Goal: Information Seeking & Learning: Learn about a topic

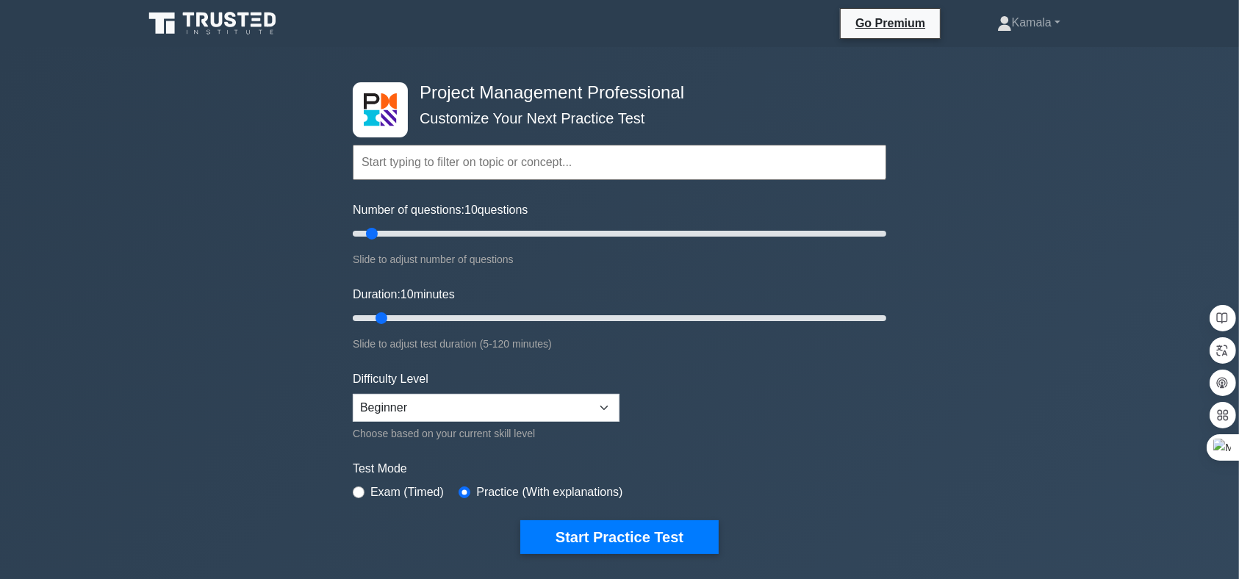
click at [395, 159] on input "text" at bounding box center [620, 162] width 534 height 35
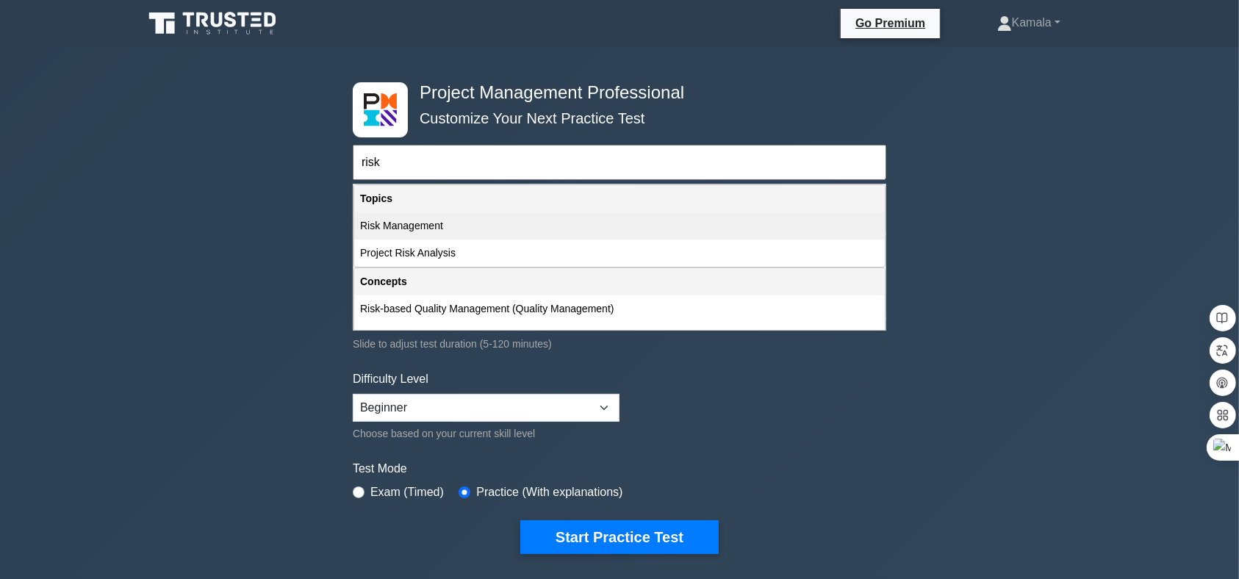
click at [394, 230] on div "Risk Management" at bounding box center [619, 225] width 531 height 27
type input "Risk Management"
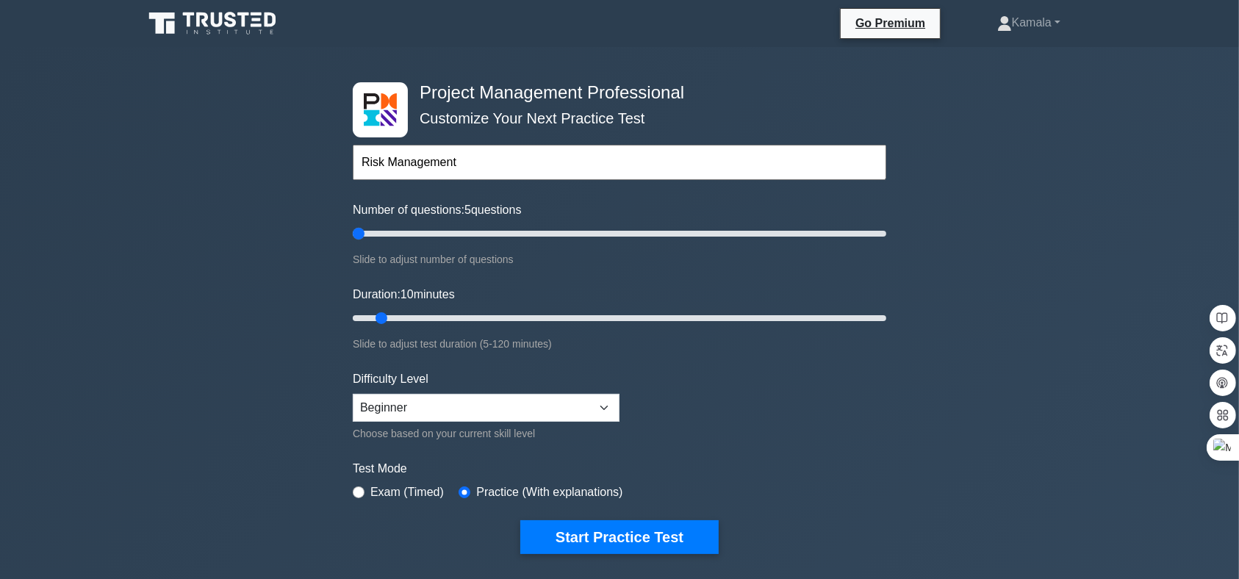
drag, startPoint x: 373, startPoint y: 232, endPoint x: 363, endPoint y: 232, distance: 9.6
type input "5"
click at [363, 232] on input "Number of questions: 5 questions" at bounding box center [620, 234] width 534 height 18
click at [598, 406] on select "Beginner Intermediate Expert" at bounding box center [486, 408] width 267 height 28
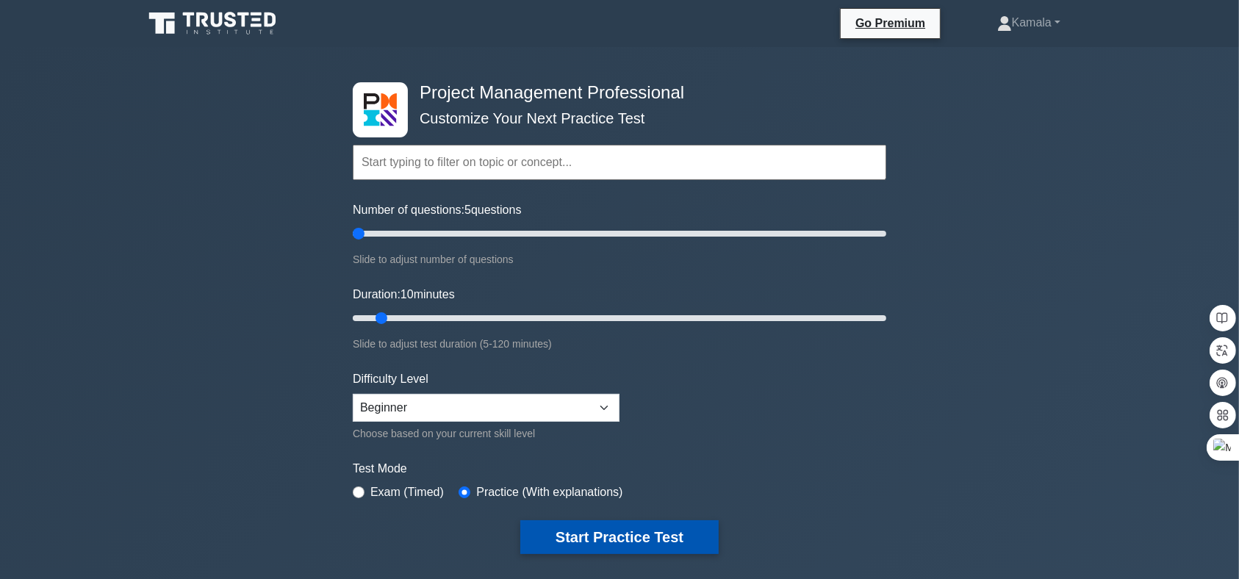
click at [571, 539] on button "Start Practice Test" at bounding box center [619, 537] width 198 height 34
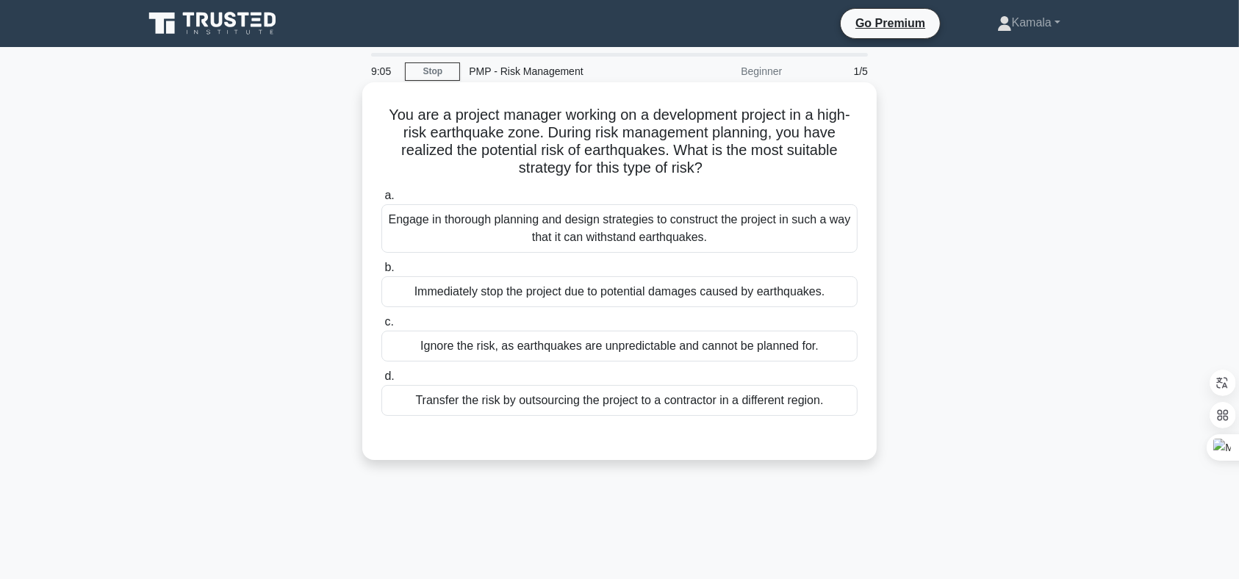
click at [718, 218] on div "Engage in thorough planning and design strategies to construct the project in s…" at bounding box center [619, 228] width 476 height 49
click at [381, 201] on input "a. Engage in thorough planning and design strategies to construct the project i…" at bounding box center [381, 196] width 0 height 10
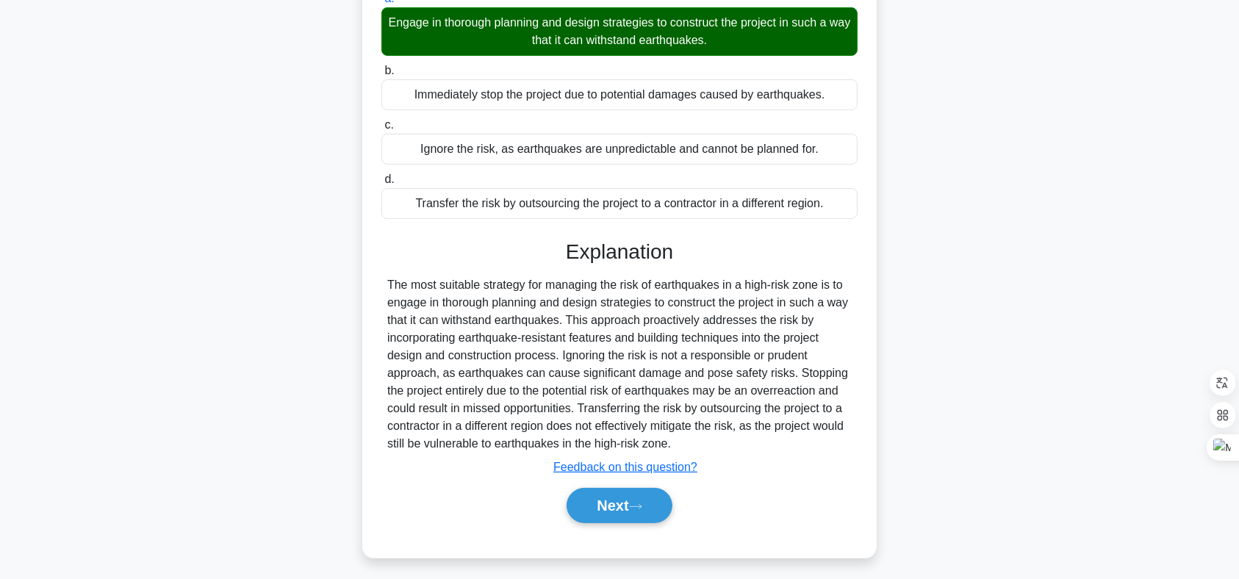
scroll to position [215, 0]
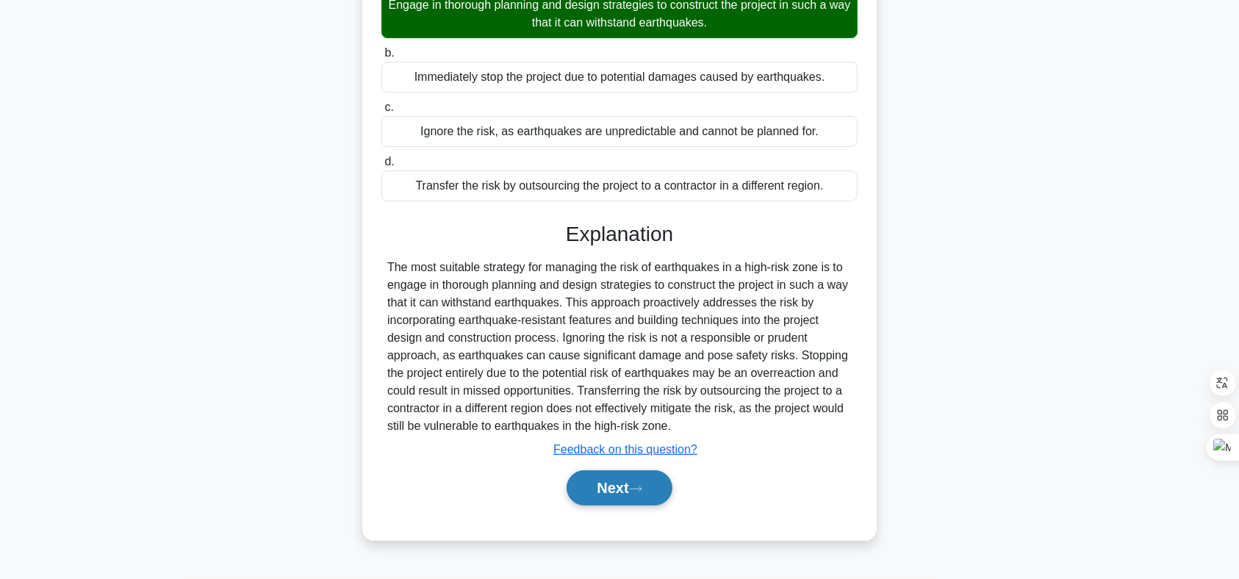
click at [625, 496] on button "Next" at bounding box center [619, 487] width 105 height 35
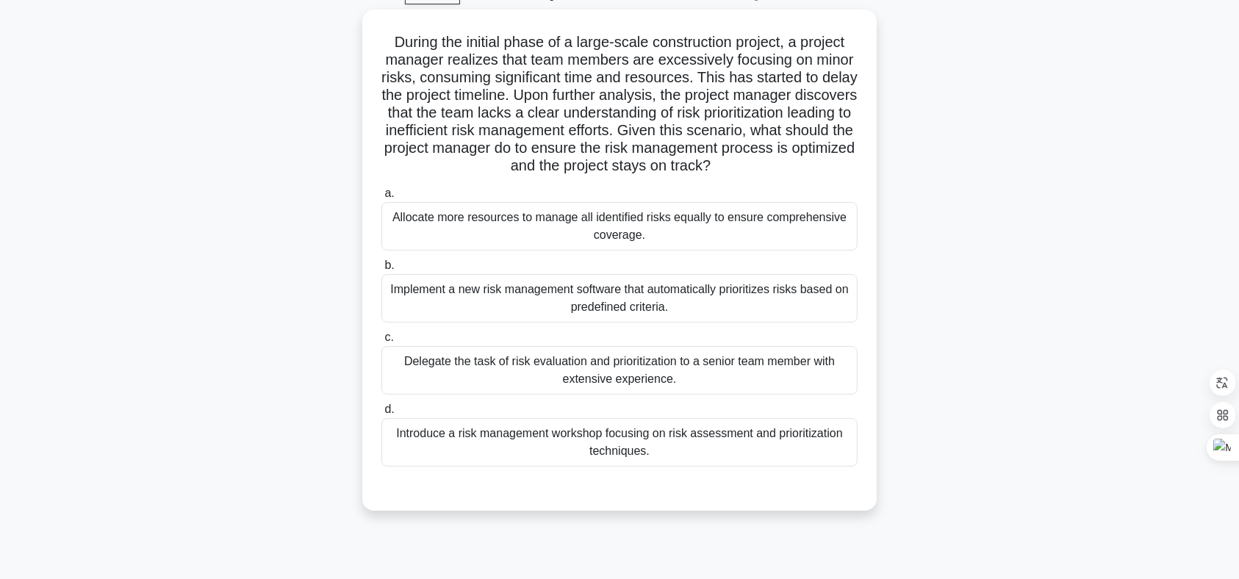
scroll to position [76, 0]
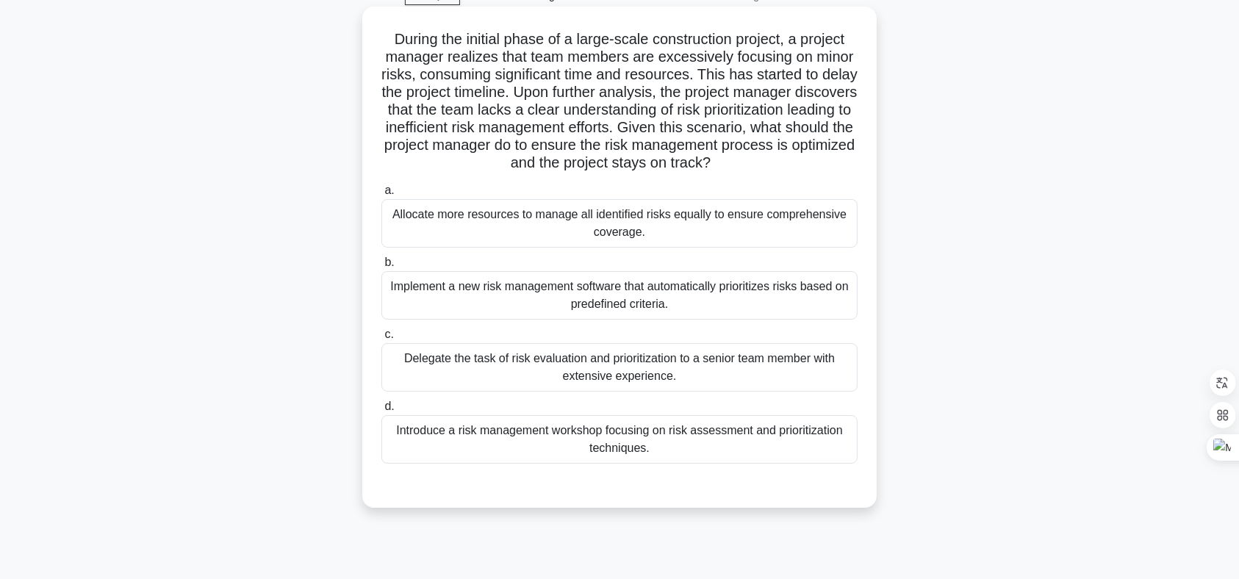
click at [751, 223] on div "Allocate more resources to manage all identified risks equally to ensure compre…" at bounding box center [619, 223] width 476 height 49
click at [381, 195] on input "a. Allocate more resources to manage all identified risks equally to ensure com…" at bounding box center [381, 191] width 0 height 10
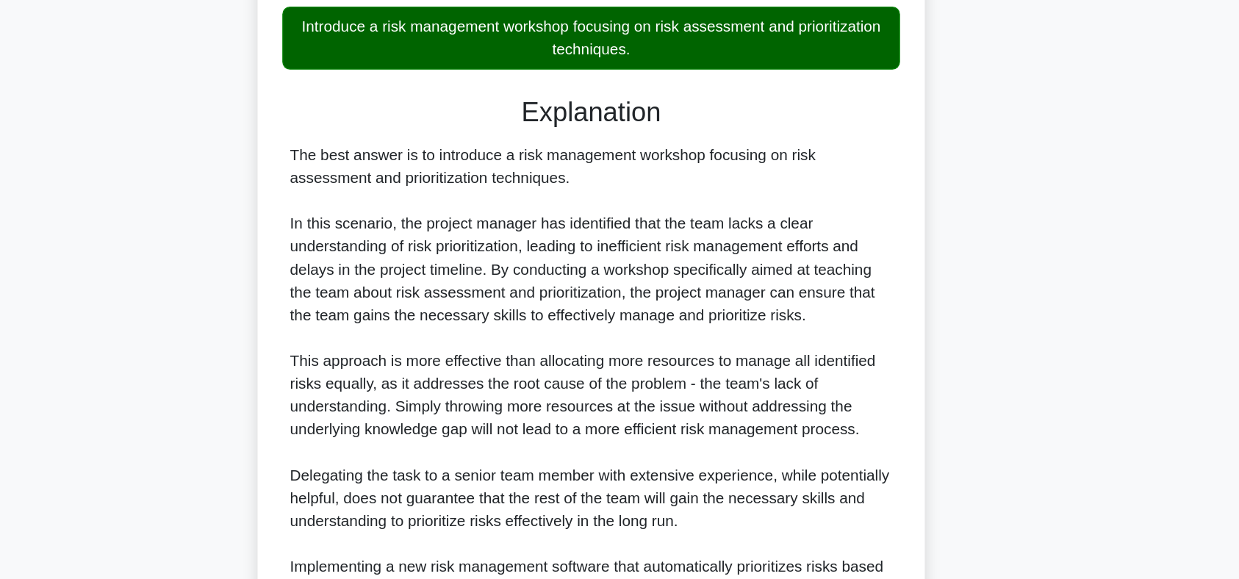
scroll to position [539, 0]
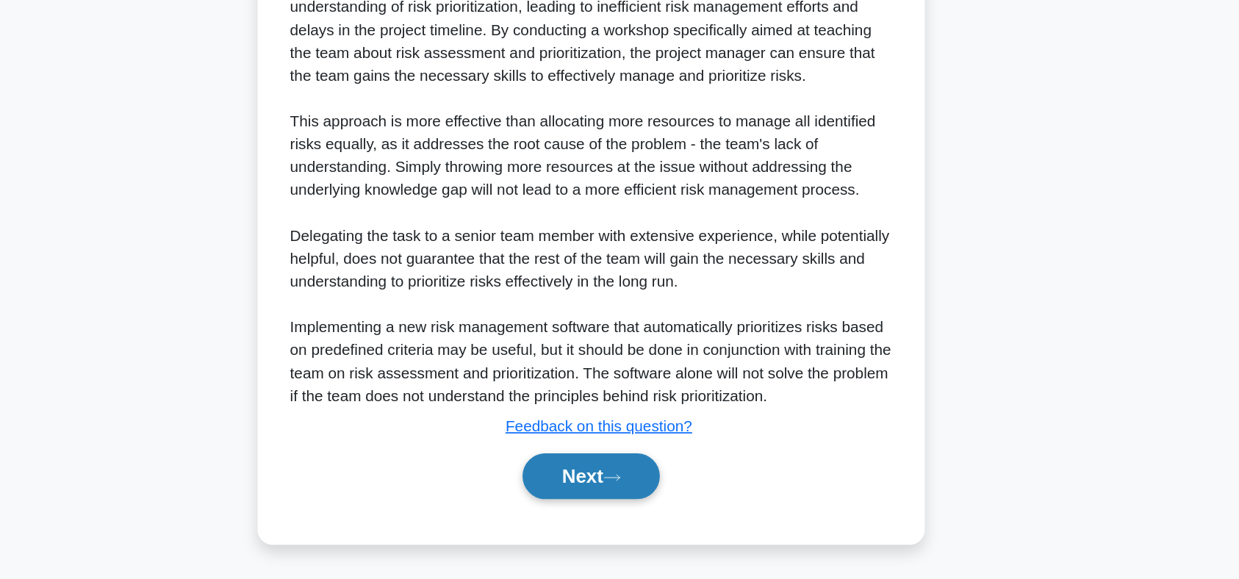
click at [614, 496] on button "Next" at bounding box center [619, 499] width 105 height 35
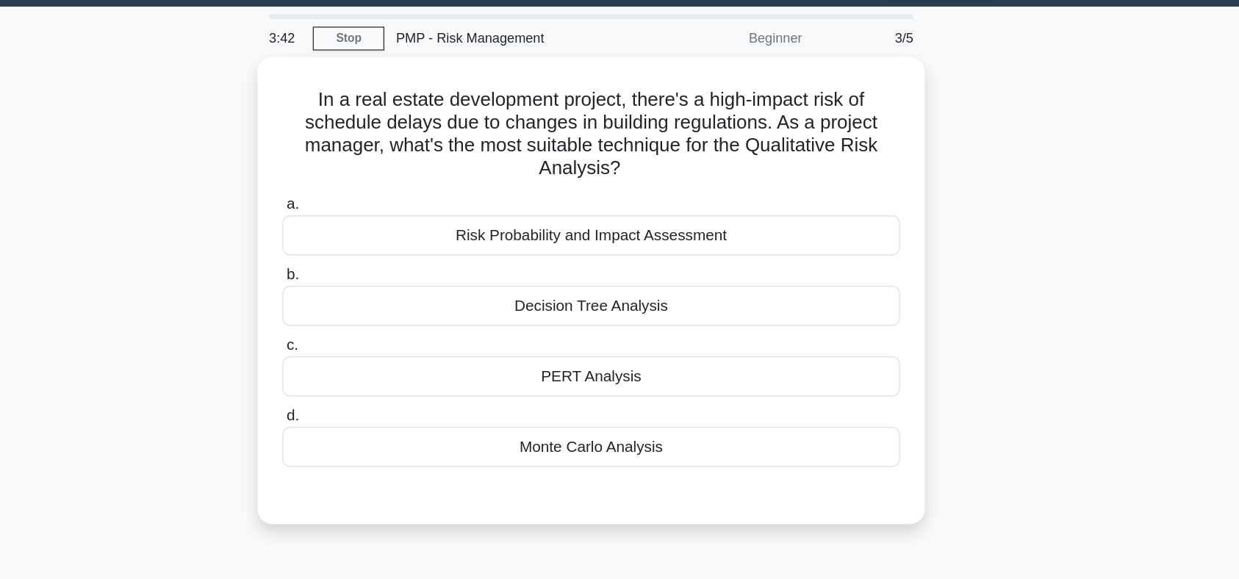
scroll to position [0, 0]
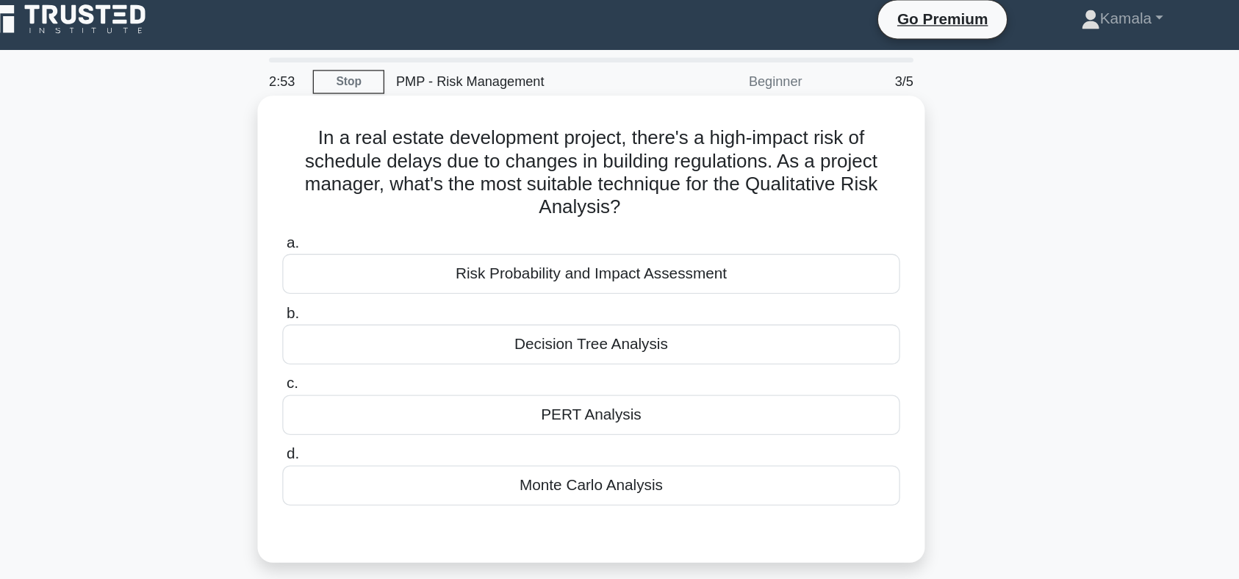
click at [730, 223] on div "Risk Probability and Impact Assessment" at bounding box center [619, 219] width 476 height 31
click at [381, 201] on input "a. Risk Probability and Impact Assessment" at bounding box center [381, 196] width 0 height 10
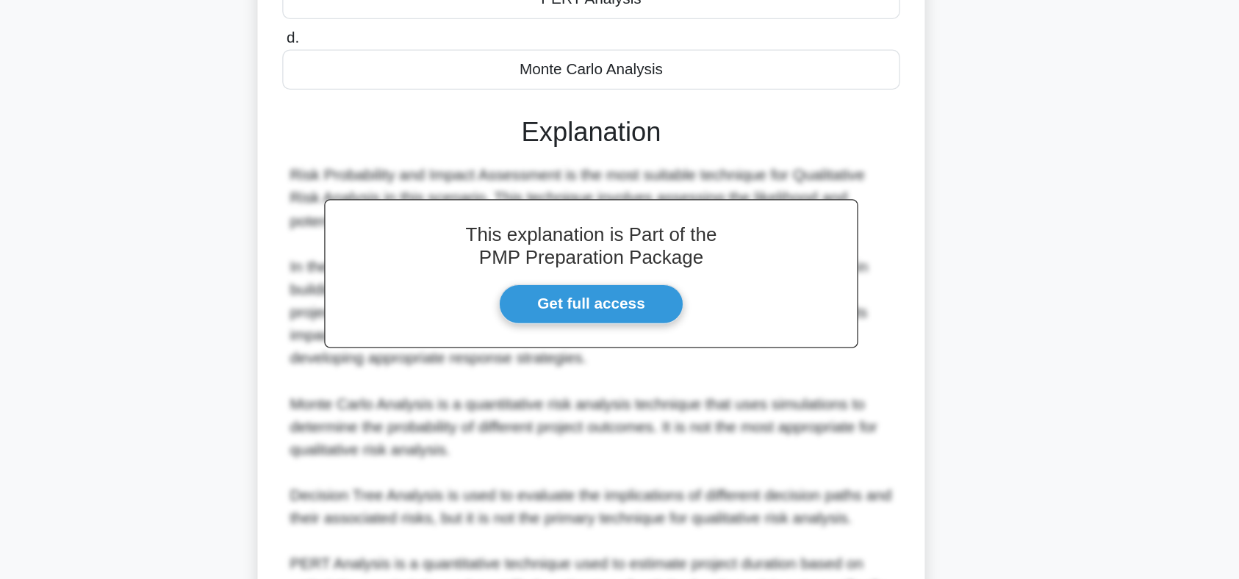
scroll to position [343, 0]
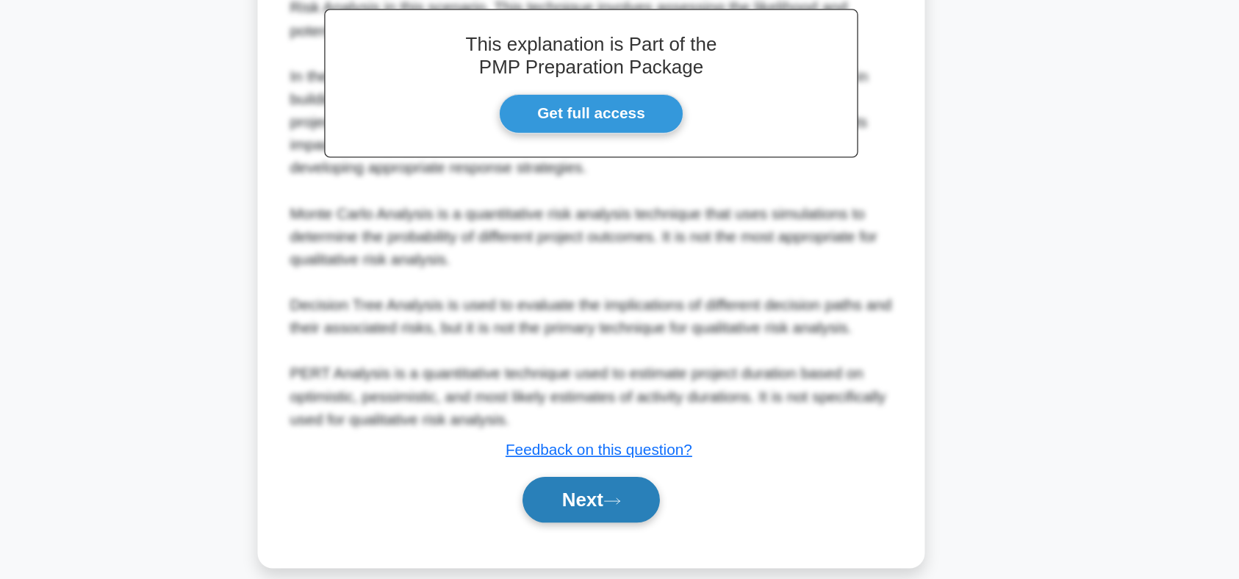
click at [634, 507] on button "Next" at bounding box center [619, 517] width 105 height 35
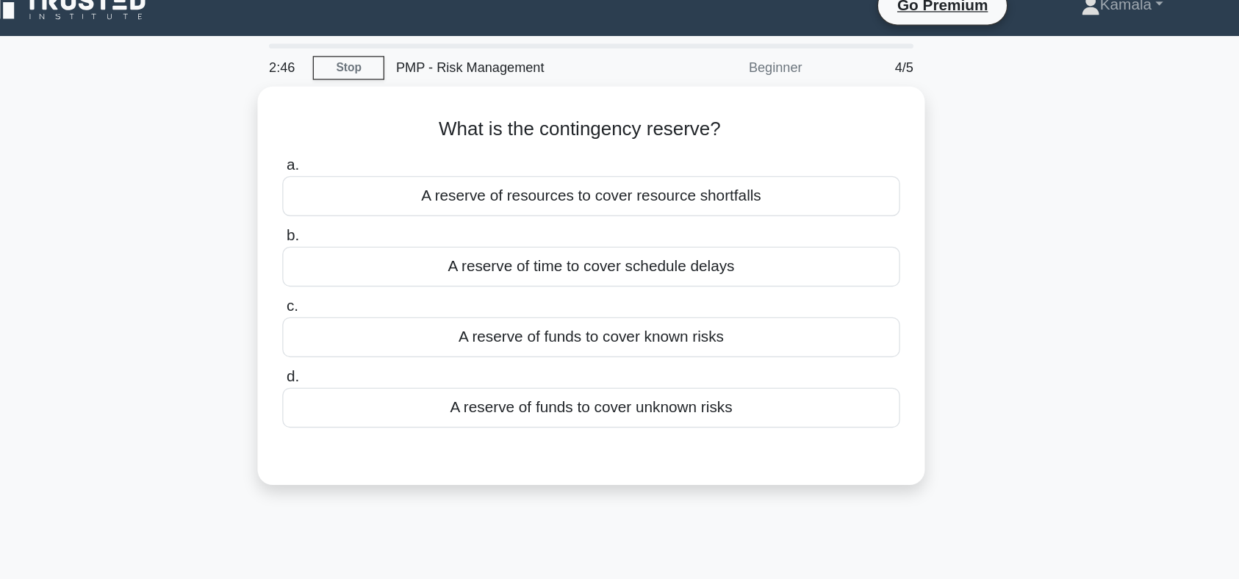
scroll to position [16, 0]
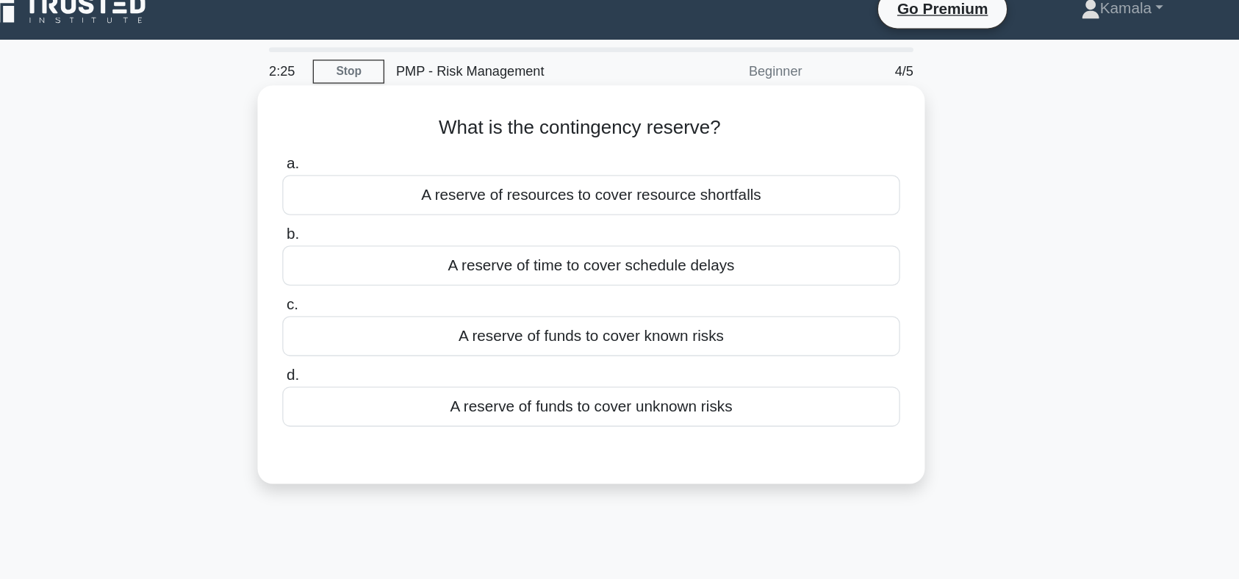
click at [741, 318] on div "A reserve of funds to cover unknown risks" at bounding box center [619, 313] width 476 height 31
click at [381, 295] on input "d. A reserve of funds to cover unknown risks" at bounding box center [381, 290] width 0 height 10
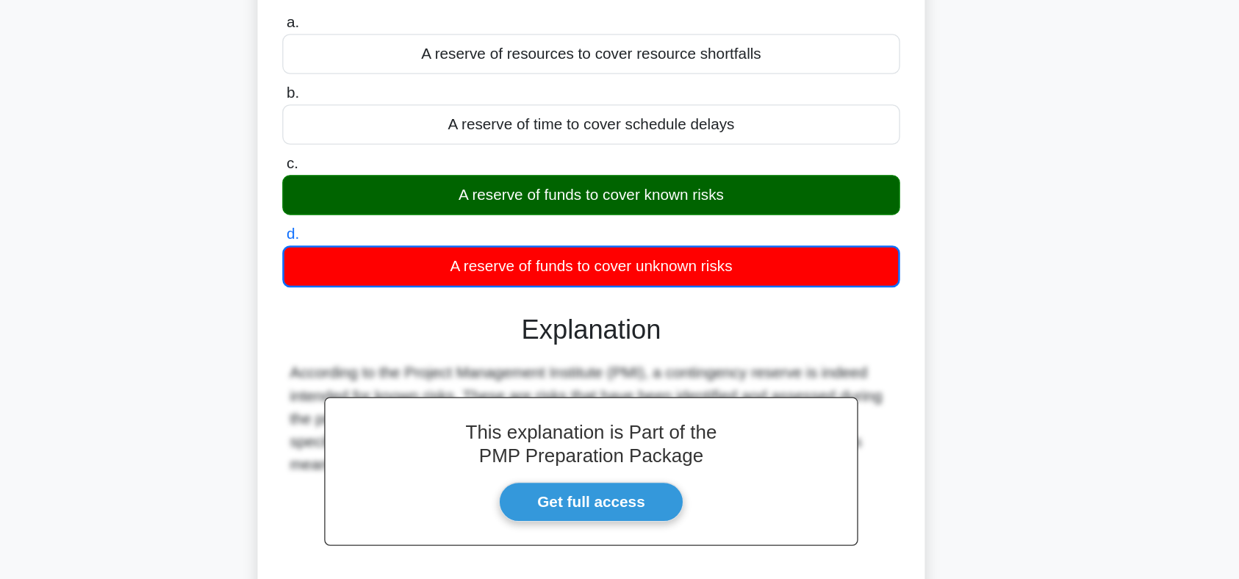
scroll to position [91, 0]
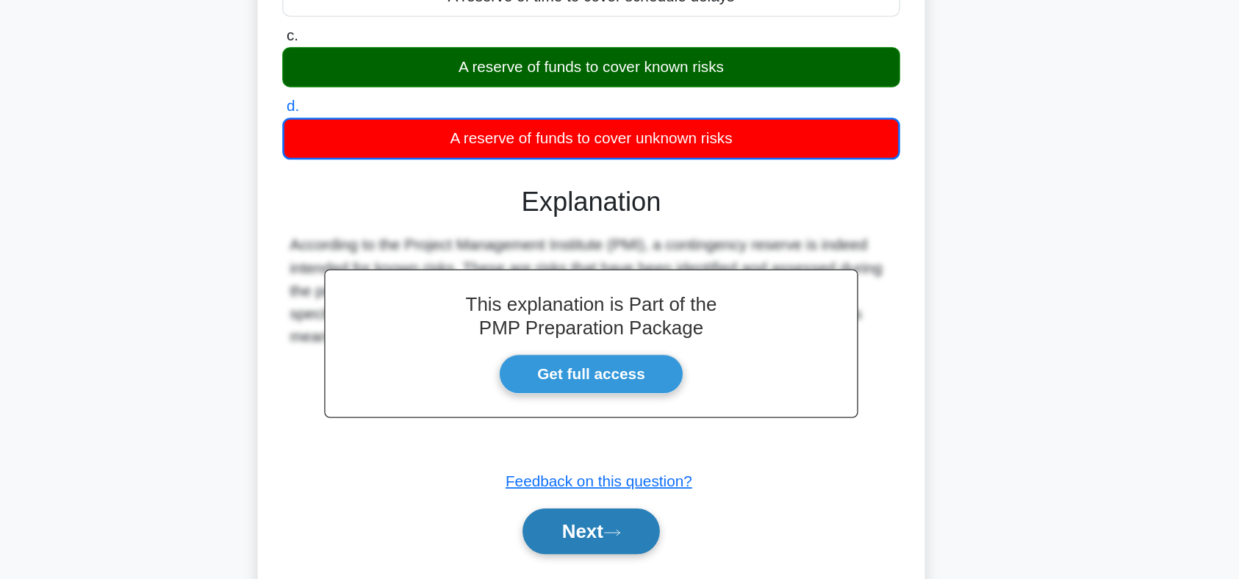
click at [614, 552] on button "Next" at bounding box center [619, 542] width 105 height 35
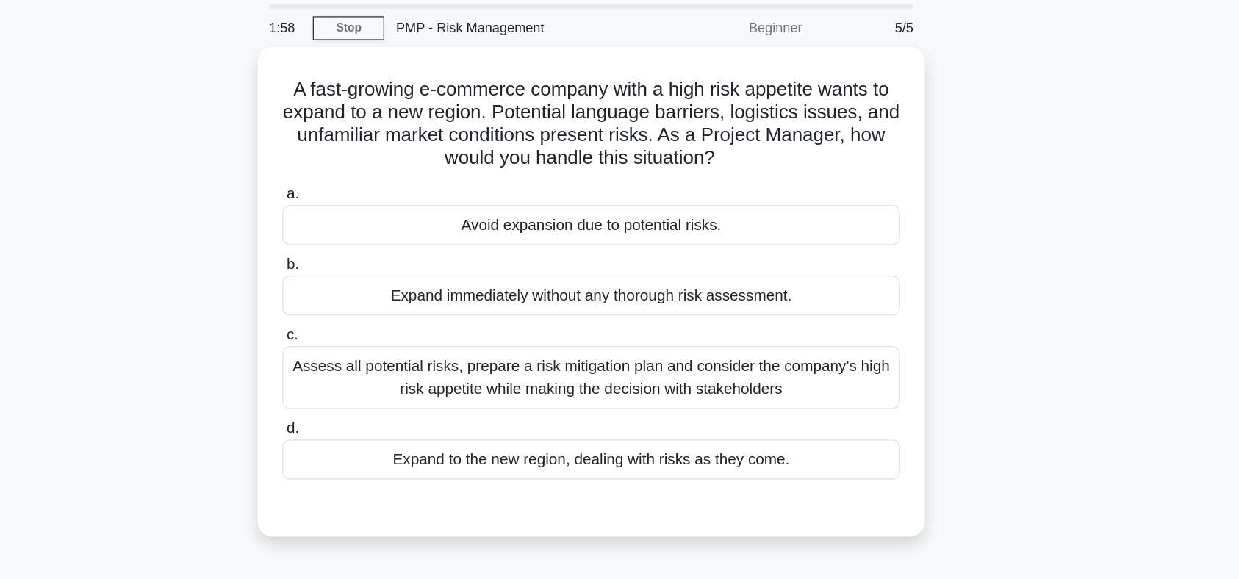
scroll to position [49, 0]
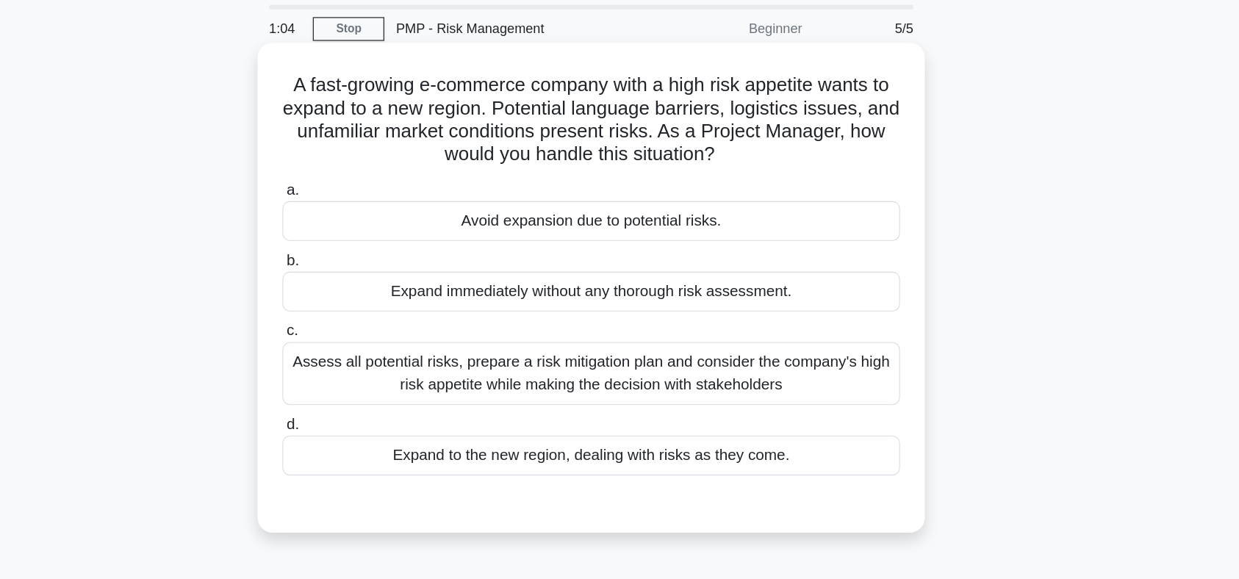
click at [797, 288] on div "Assess all potential risks, prepare a risk mitigation plan and consider the com…" at bounding box center [619, 288] width 476 height 49
click at [381, 260] on input "c. Assess all potential risks, prepare a risk mitigation plan and consider the …" at bounding box center [381, 256] width 0 height 10
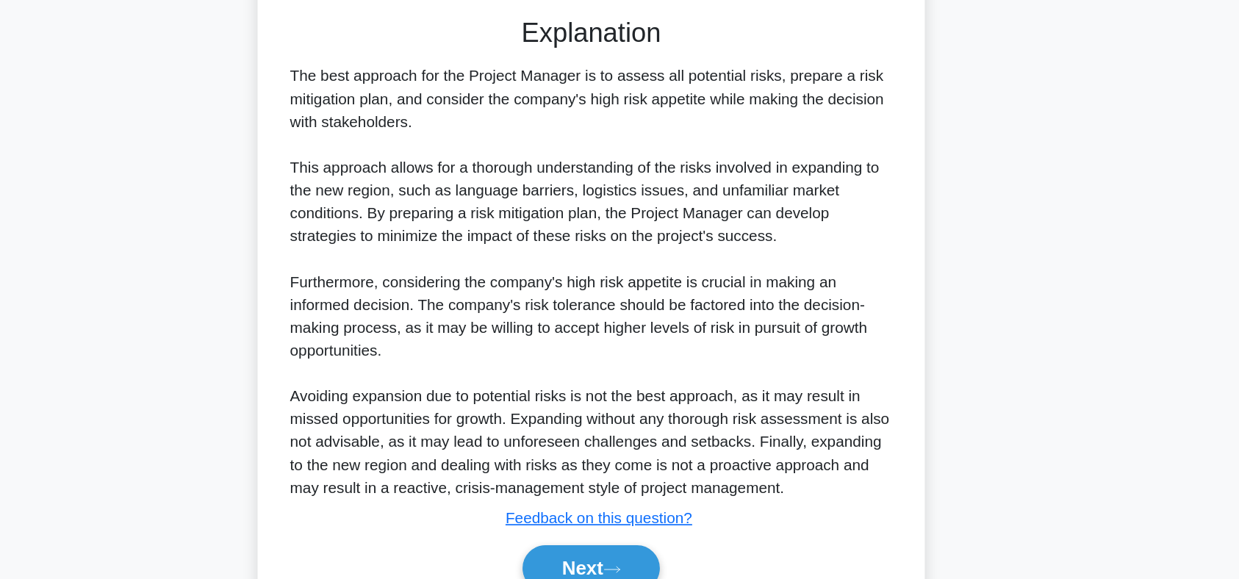
scroll to position [362, 0]
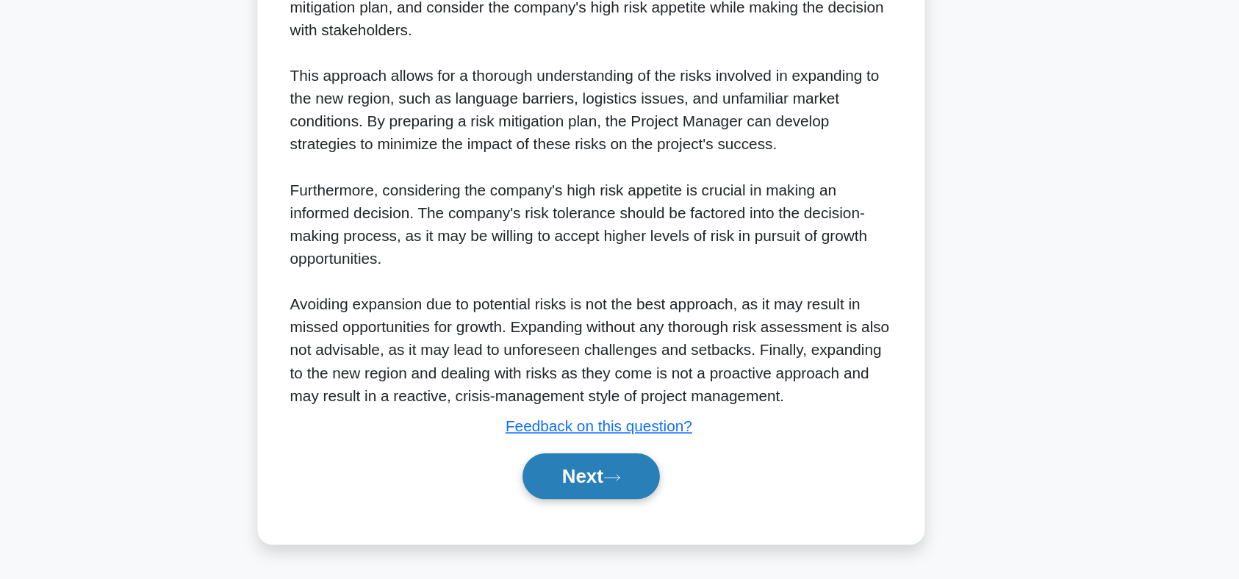
click at [613, 502] on button "Next" at bounding box center [619, 499] width 105 height 35
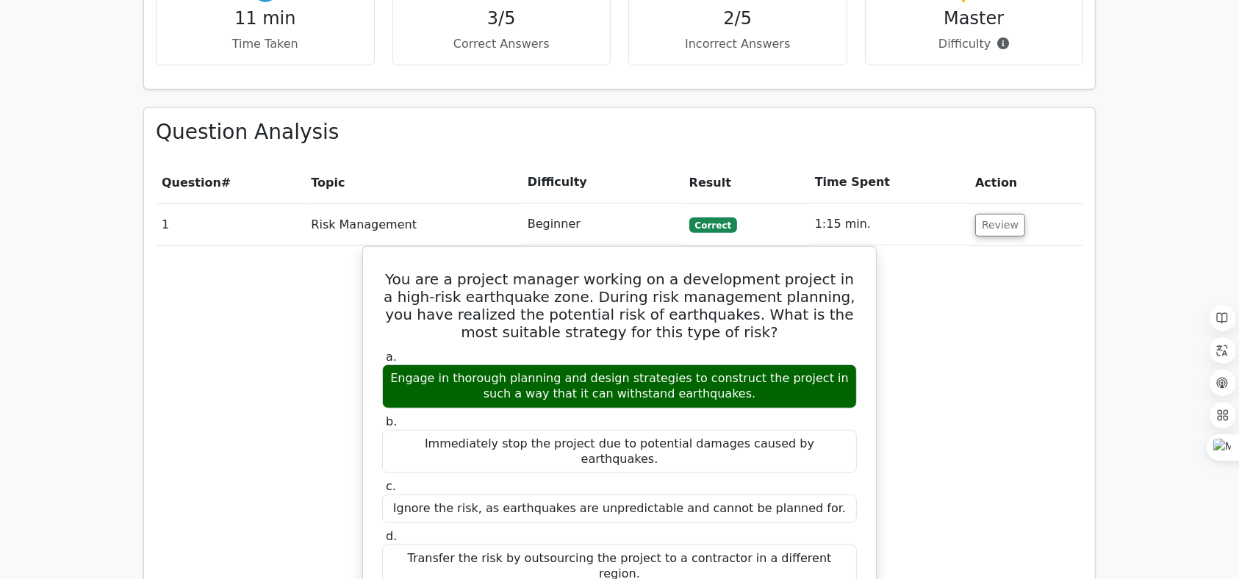
scroll to position [993, 0]
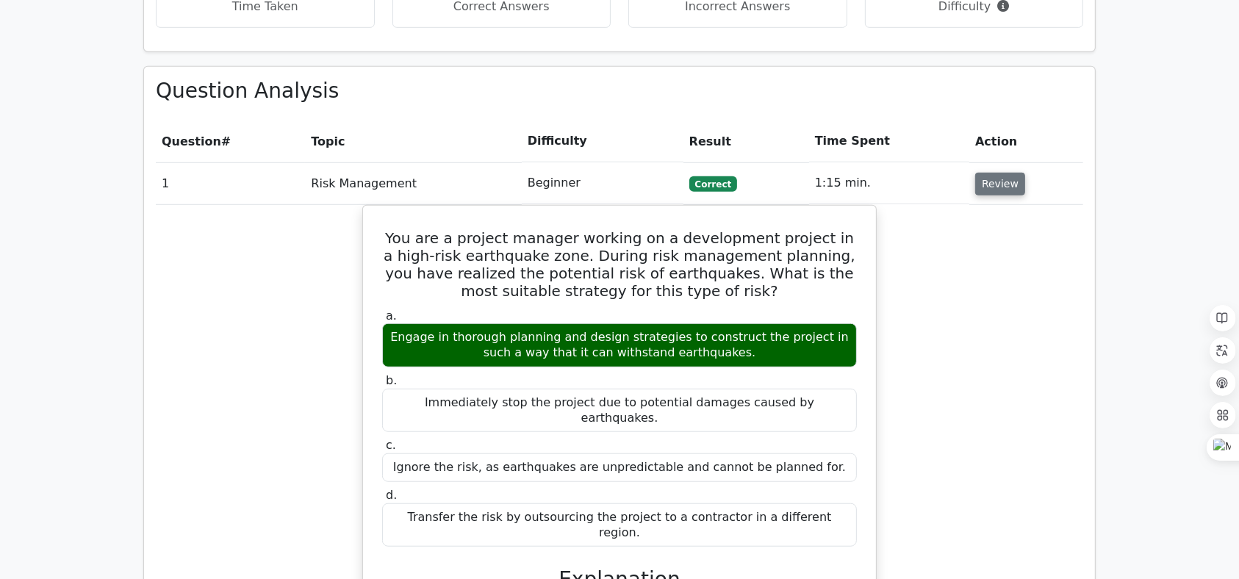
click at [985, 173] on button "Review" at bounding box center [1000, 184] width 50 height 23
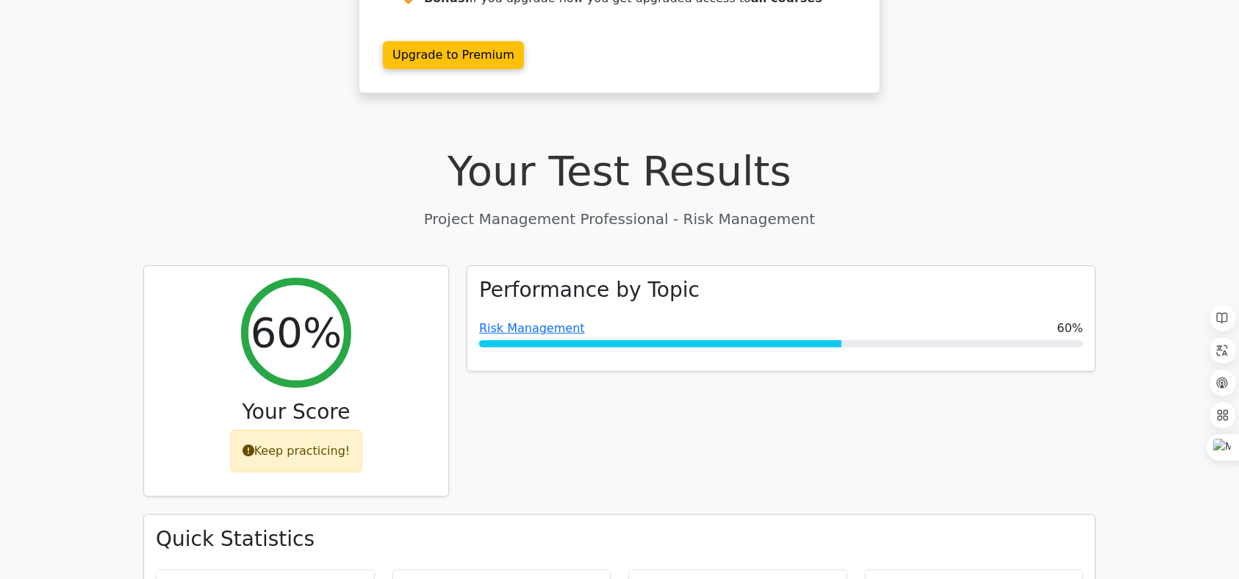
scroll to position [350, 0]
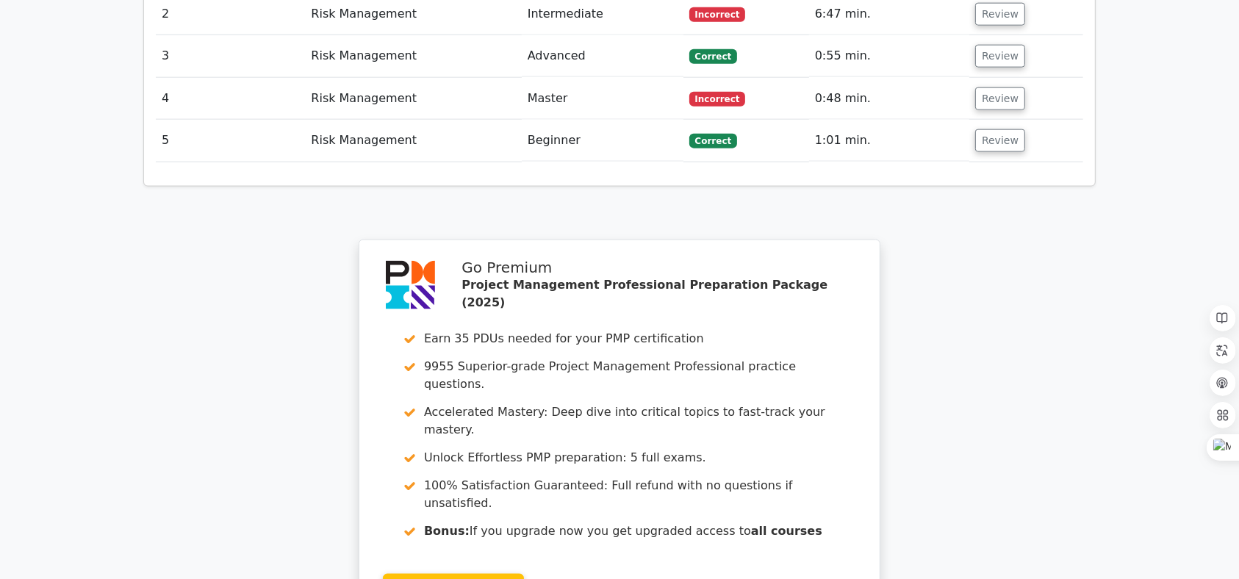
scroll to position [1928, 0]
